Goal: Information Seeking & Learning: Learn about a topic

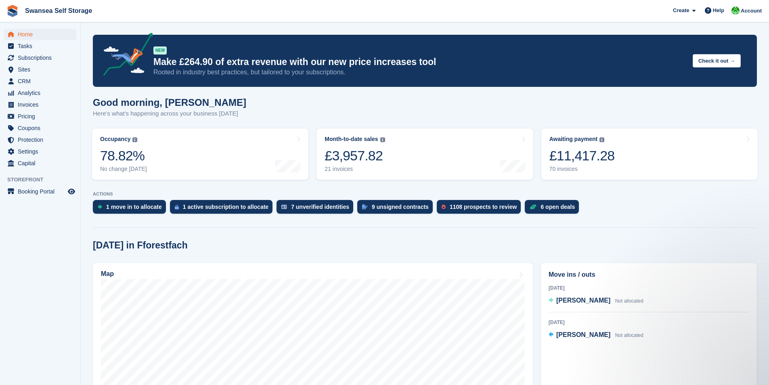
click at [41, 62] on span "Subscriptions" at bounding box center [42, 57] width 48 height 11
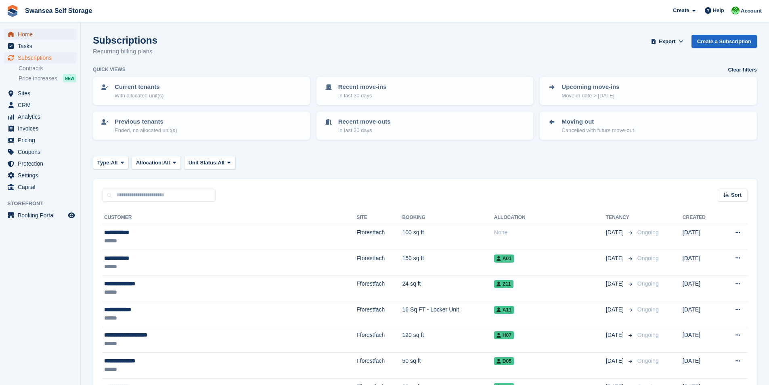
click at [29, 35] on span "Home" at bounding box center [42, 34] width 48 height 11
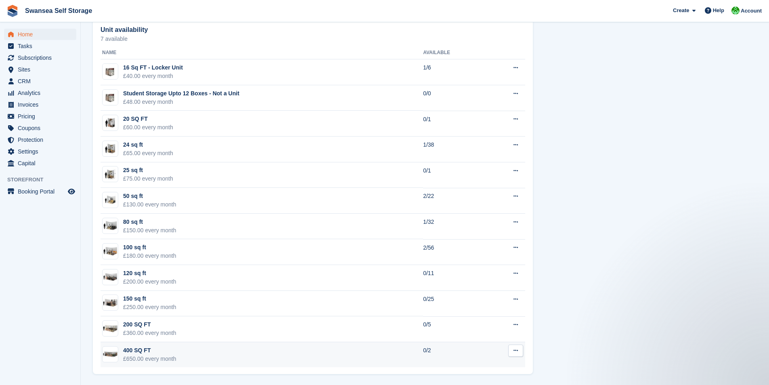
scroll to position [462, 0]
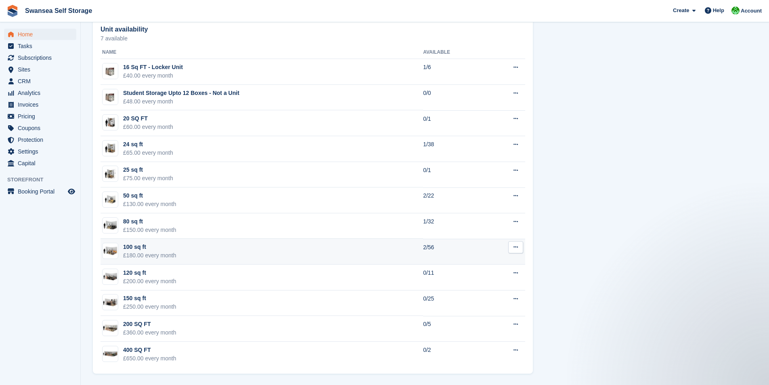
click at [224, 249] on td "100 sq ft £180.00 every month" at bounding box center [262, 252] width 323 height 26
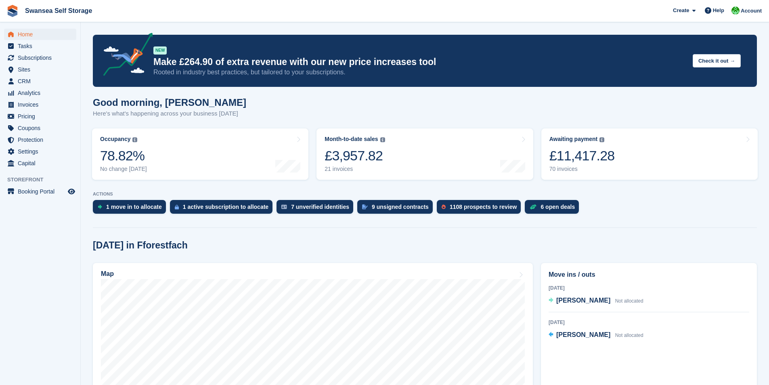
scroll to position [462, 0]
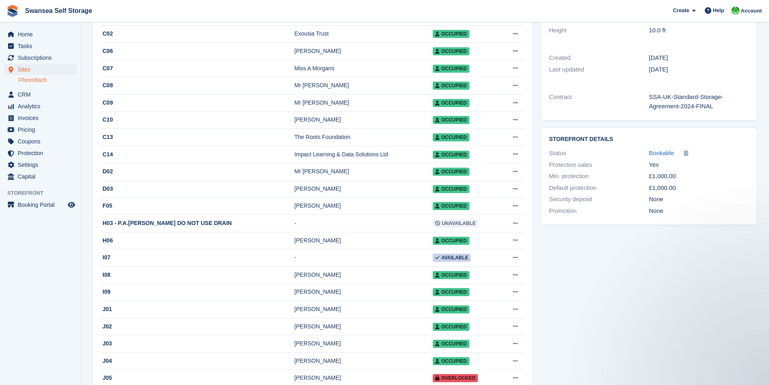
scroll to position [162, 0]
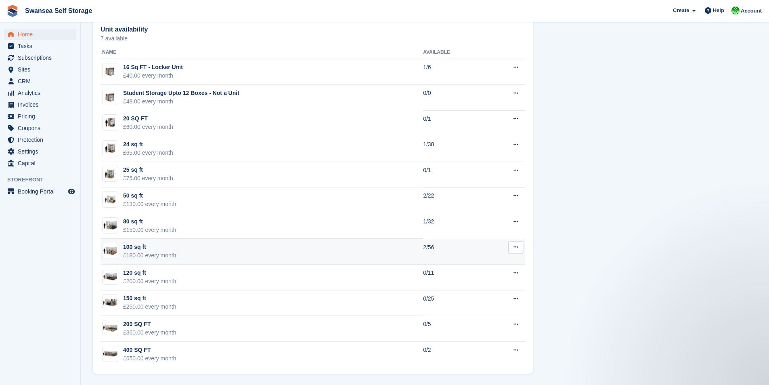
scroll to position [462, 0]
click at [240, 252] on td "100 sq ft £180.00 every month" at bounding box center [262, 252] width 323 height 26
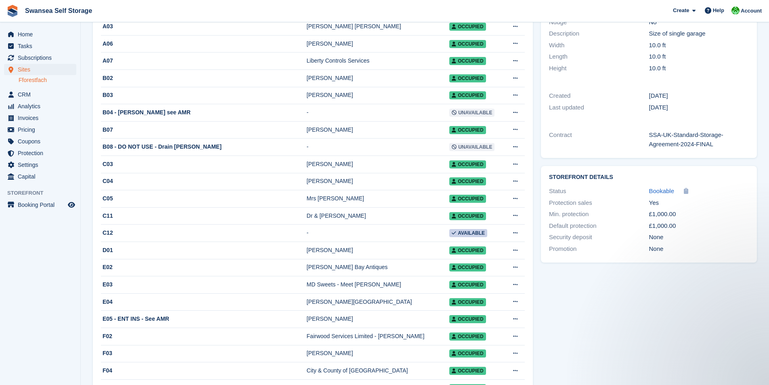
scroll to position [162, 0]
